Goal: Task Accomplishment & Management: Complete application form

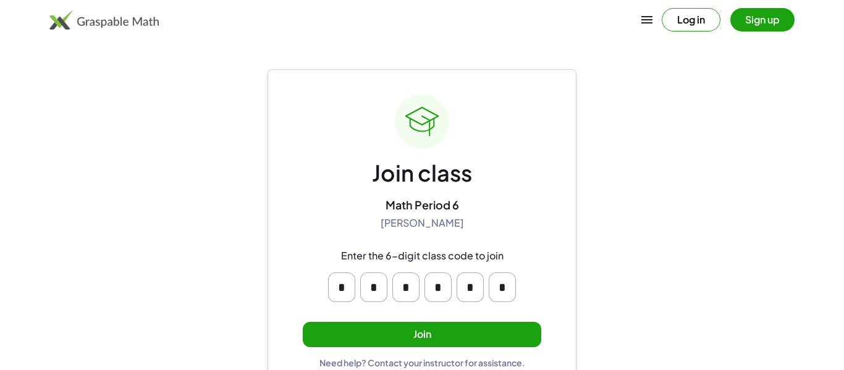
scroll to position [23, 0]
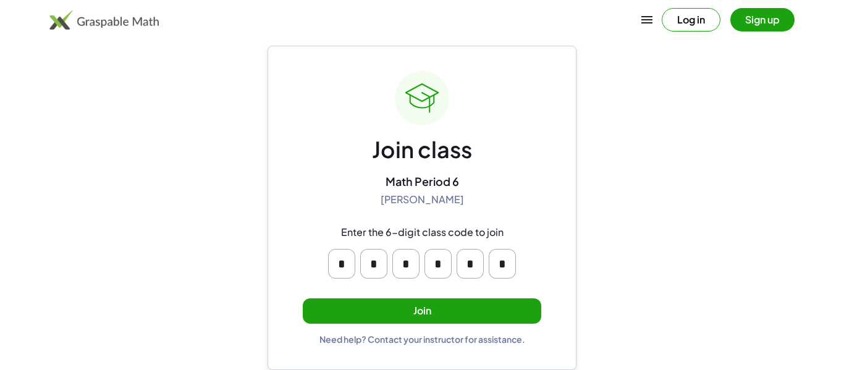
click at [341, 265] on input "*" at bounding box center [341, 264] width 27 height 30
click at [408, 148] on div "Join class" at bounding box center [422, 149] width 100 height 29
click at [349, 271] on input "*" at bounding box center [341, 264] width 27 height 30
type input "*"
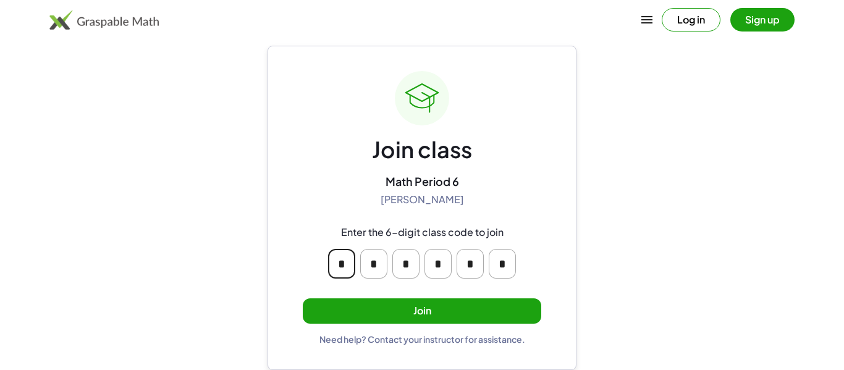
type input "*"
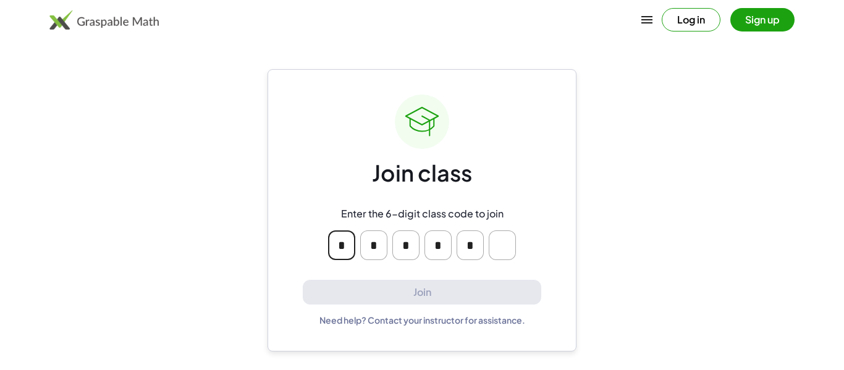
type input "*"
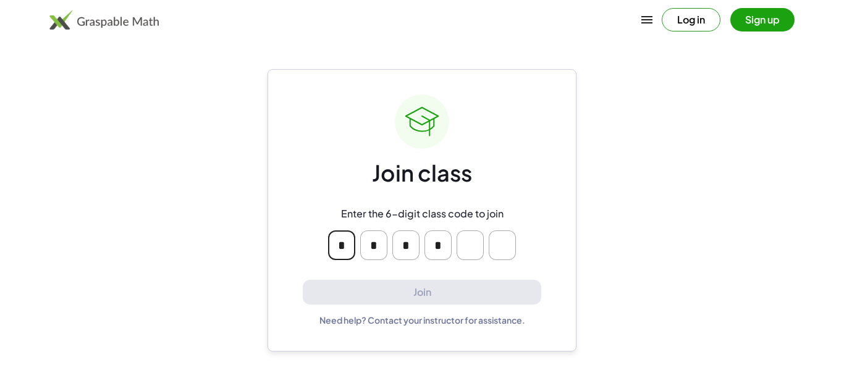
type input "*"
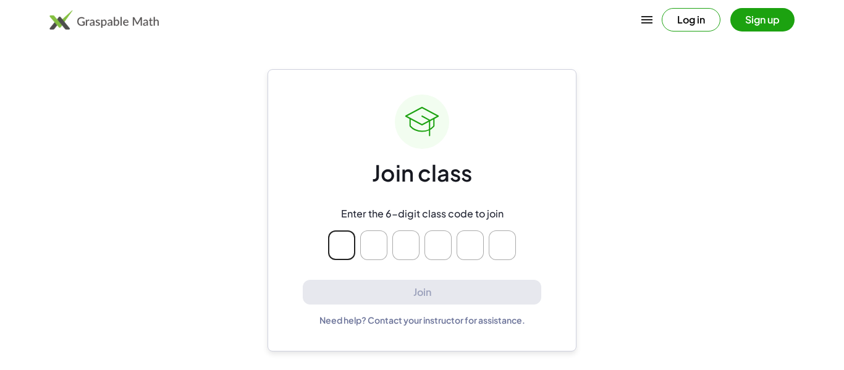
type input "*"
click at [682, 11] on button "Log in" at bounding box center [691, 19] width 59 height 23
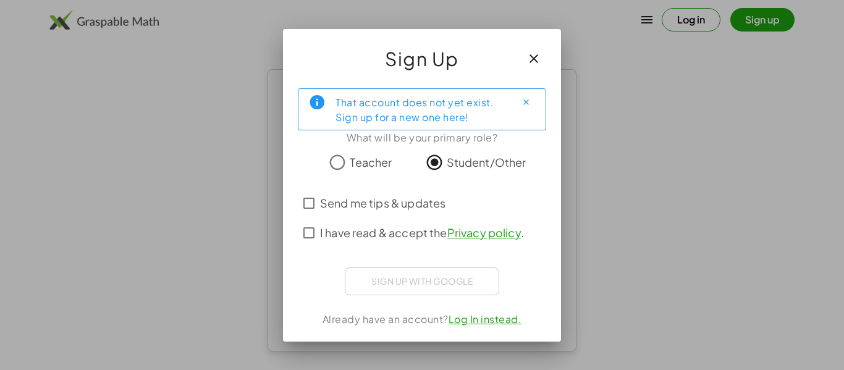
click at [520, 103] on button "Close" at bounding box center [526, 103] width 20 height 20
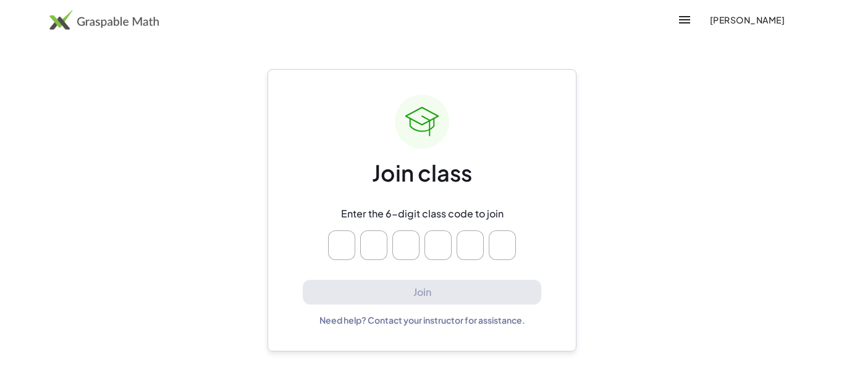
click at [345, 238] on input "Please enter OTP character 1" at bounding box center [341, 246] width 27 height 30
click at [376, 246] on input "Please enter OTP character 2" at bounding box center [373, 246] width 27 height 30
click at [346, 246] on input "Please enter OTP character 1" at bounding box center [341, 246] width 27 height 30
type input "*"
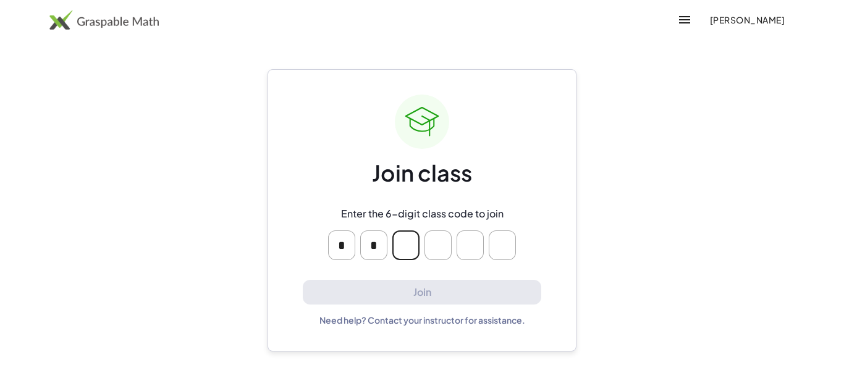
type input "*"
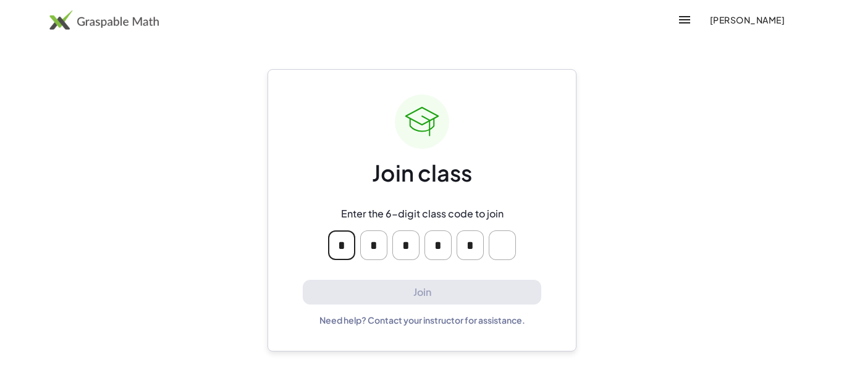
type input "*"
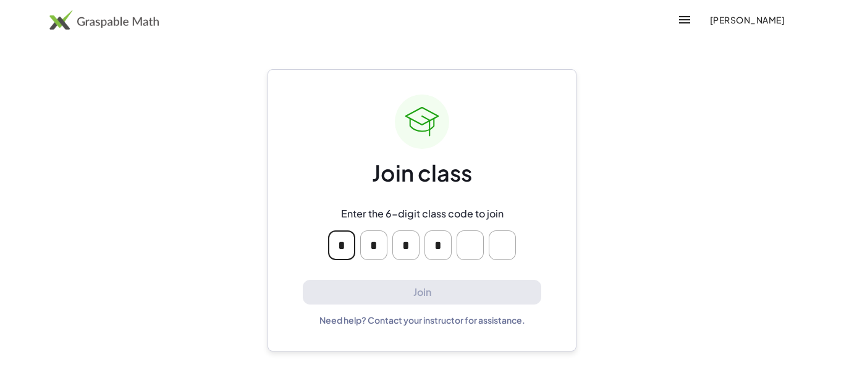
type input "*"
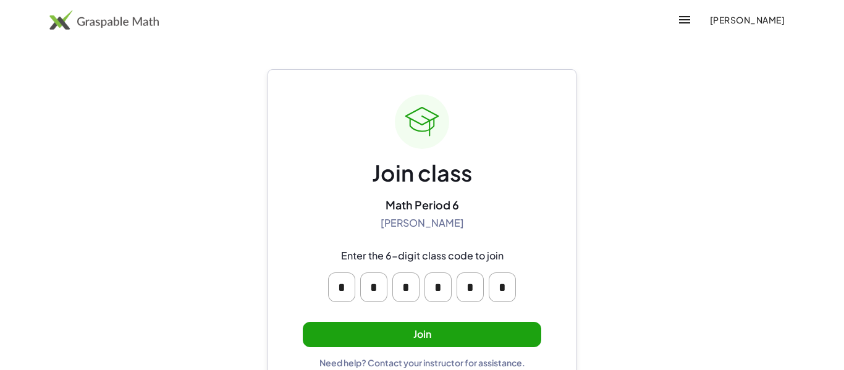
click at [525, 324] on button "Join" at bounding box center [422, 334] width 239 height 25
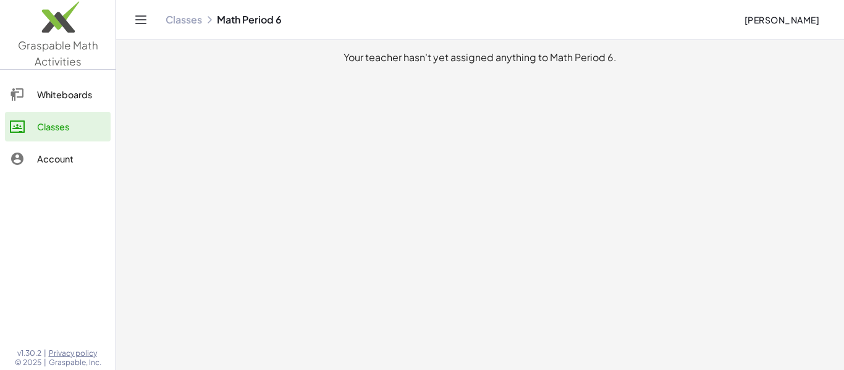
click at [31, 85] on link "Whiteboards" at bounding box center [58, 95] width 106 height 30
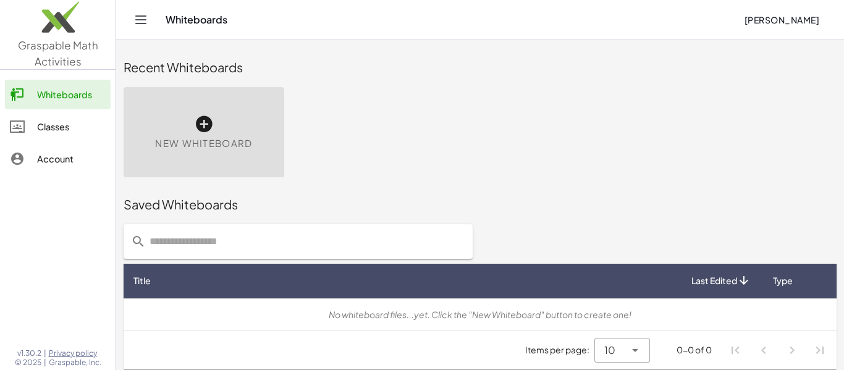
click at [30, 163] on div at bounding box center [23, 158] width 27 height 15
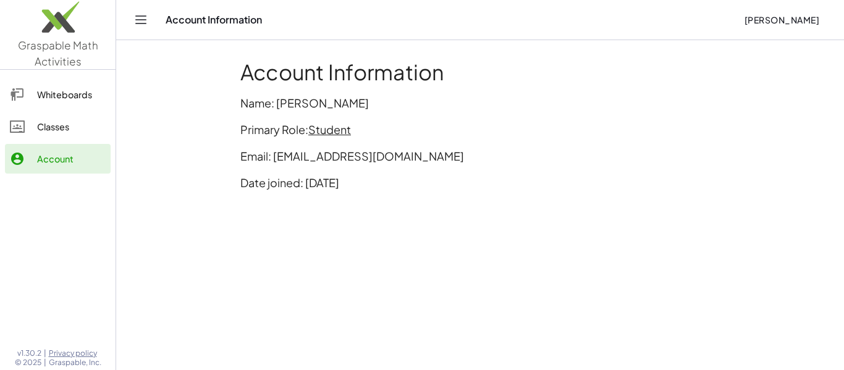
click at [29, 134] on div at bounding box center [23, 126] width 27 height 15
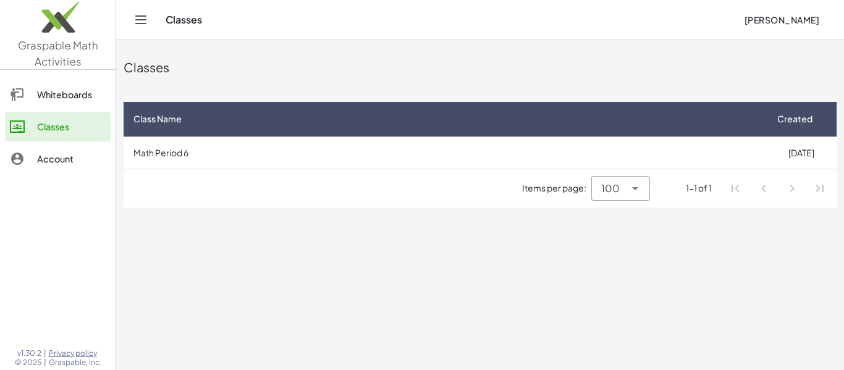
click at [622, 191] on div "100 ***" at bounding box center [608, 188] width 33 height 25
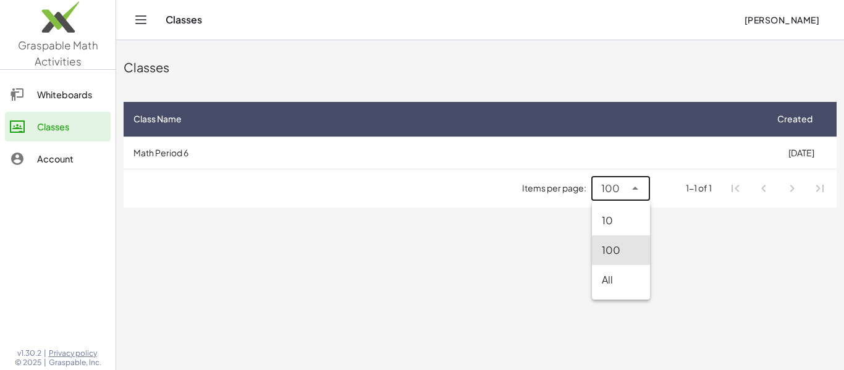
click at [620, 198] on div "100 ***" at bounding box center [608, 188] width 33 height 25
click at [622, 189] on div "100 ***" at bounding box center [608, 188] width 33 height 25
click at [619, 192] on span "100" at bounding box center [610, 188] width 19 height 15
